Goal: Navigation & Orientation: Find specific page/section

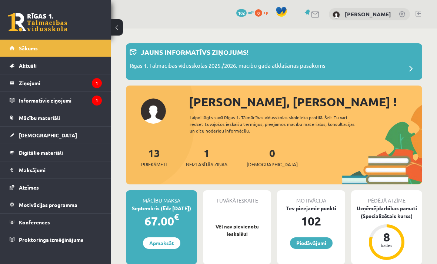
click at [94, 78] on legend "Ziņojumi 1" at bounding box center [60, 83] width 83 height 17
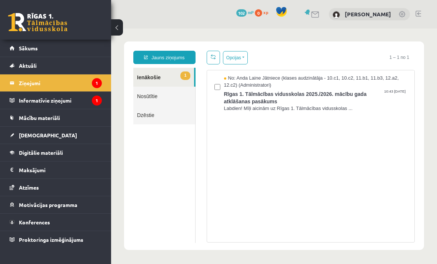
click at [318, 90] on span "Rīgas 1. Tālmācības vidusskolas 2025./2026. mācību gada atklāšanas pasākums" at bounding box center [315, 97] width 183 height 17
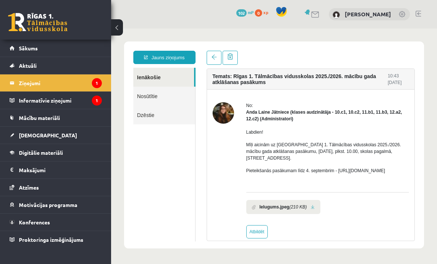
scroll to position [19, 0]
click at [22, 96] on legend "Informatīvie ziņojumi 1" at bounding box center [60, 100] width 83 height 17
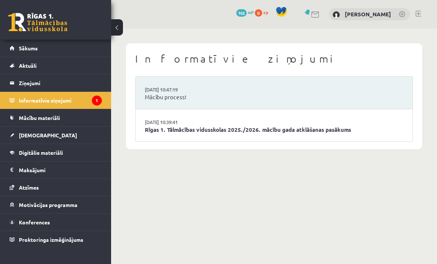
click at [318, 90] on li "27.08.2025 10:47:19 Mācību process!" at bounding box center [274, 93] width 277 height 33
click at [292, 126] on link "Rīgas 1. Tālmācības vidusskolas 2025./2026. mācību gada atklāšanas pasākums" at bounding box center [274, 130] width 259 height 9
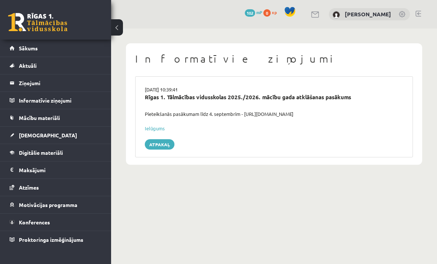
click at [24, 40] on link "Sākums" at bounding box center [56, 48] width 92 height 17
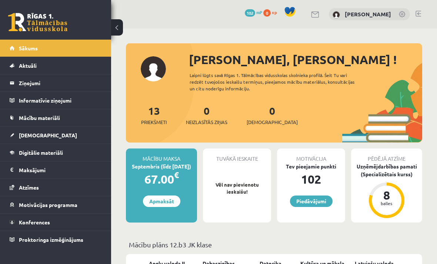
click at [163, 125] on span "Priekšmeti" at bounding box center [154, 122] width 26 height 7
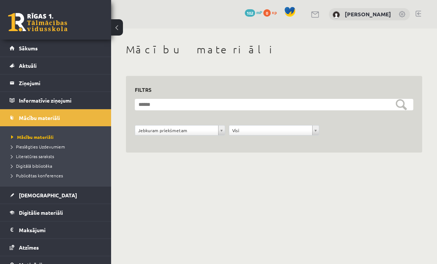
click at [86, 47] on link "Sākums" at bounding box center [56, 48] width 92 height 17
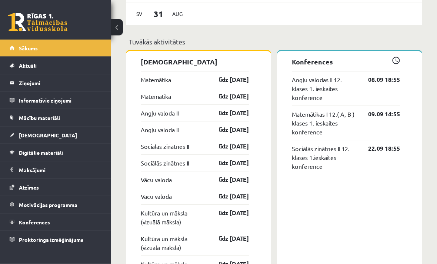
scroll to position [665, 0]
click at [15, 121] on link "Mācību materiāli" at bounding box center [56, 117] width 92 height 17
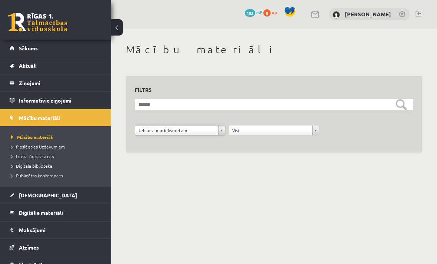
click at [24, 154] on span "Literatūras saraksts" at bounding box center [32, 156] width 43 height 6
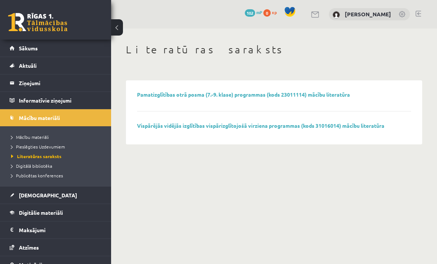
click at [26, 136] on span "Mācību materiāli" at bounding box center [30, 137] width 38 height 6
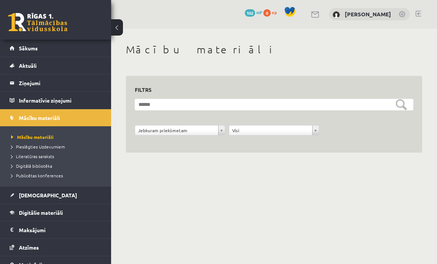
click at [27, 211] on span "Digitālie materiāli" at bounding box center [41, 212] width 44 height 7
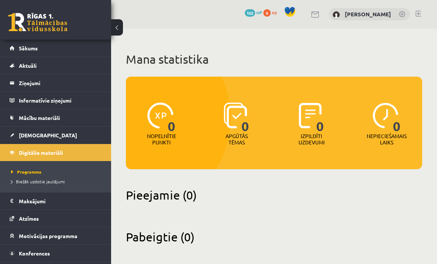
scroll to position [4, 0]
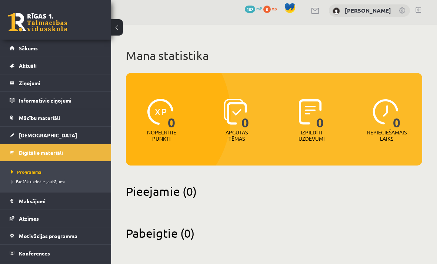
click at [41, 236] on span "Motivācijas programma" at bounding box center [48, 236] width 59 height 7
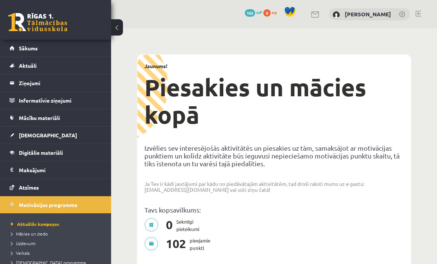
click at [16, 50] on link "Sākums" at bounding box center [56, 48] width 92 height 17
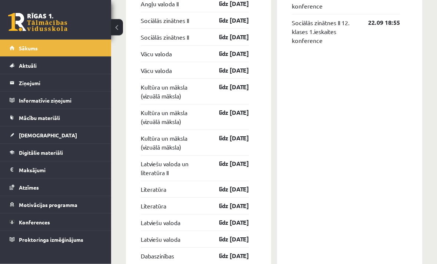
scroll to position [791, 0]
click at [97, 119] on link "Mācību materiāli" at bounding box center [56, 117] width 92 height 17
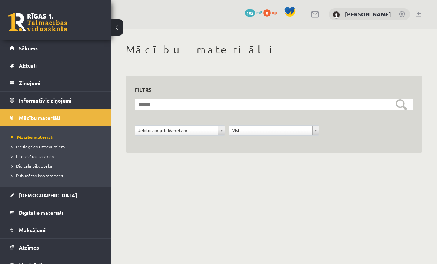
click at [58, 149] on span "Pieslēgties Uzdevumiem" at bounding box center [38, 147] width 54 height 6
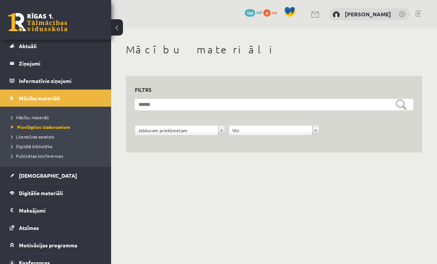
scroll to position [20, 0]
click at [69, 154] on link "Publicētas konferences" at bounding box center [57, 156] width 93 height 7
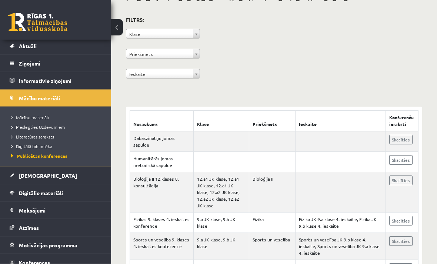
scroll to position [52, 0]
click at [69, 193] on link "Digitālie materiāli" at bounding box center [56, 193] width 92 height 17
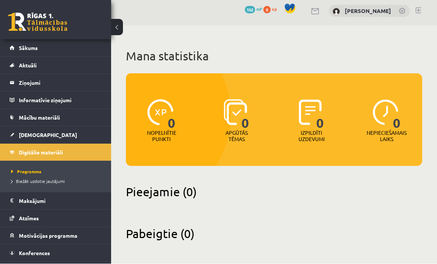
scroll to position [4, 0]
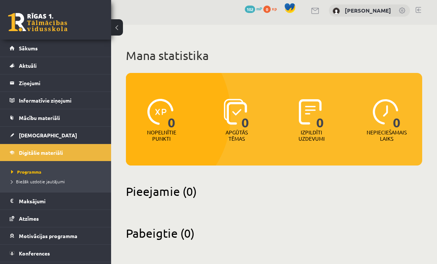
click at [86, 49] on link "Sākums" at bounding box center [56, 48] width 92 height 17
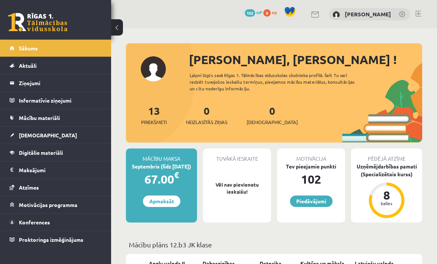
click at [116, 29] on button at bounding box center [117, 27] width 12 height 16
